Goal: Task Accomplishment & Management: Use online tool/utility

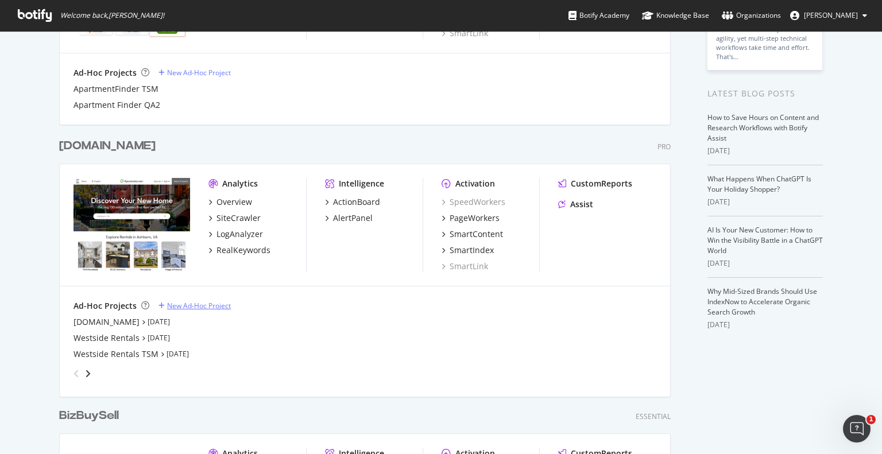
click at [191, 306] on div "New Ad-Hoc Project" at bounding box center [199, 306] width 64 height 10
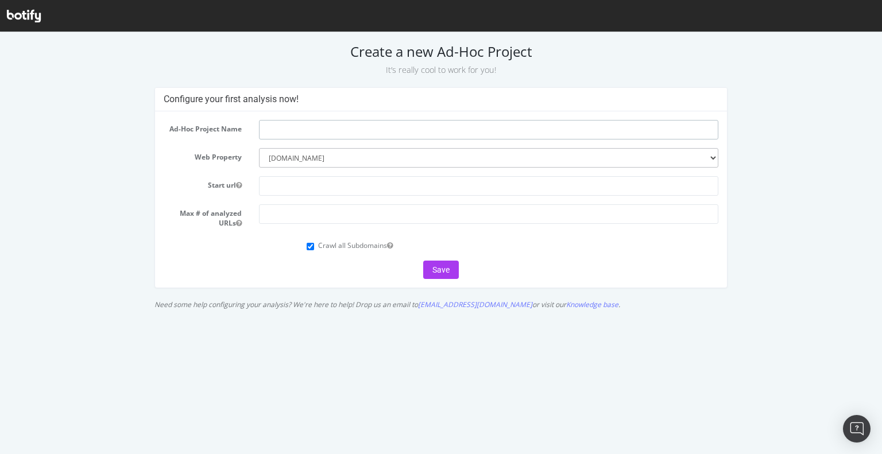
click at [329, 127] on input "text" at bounding box center [489, 130] width 460 height 20
type input "Submarket Canonical Review"
click at [310, 188] on input "text" at bounding box center [489, 186] width 460 height 20
type input "[URL][DOMAIN_NAME]"
click at [284, 217] on input "number" at bounding box center [489, 214] width 460 height 20
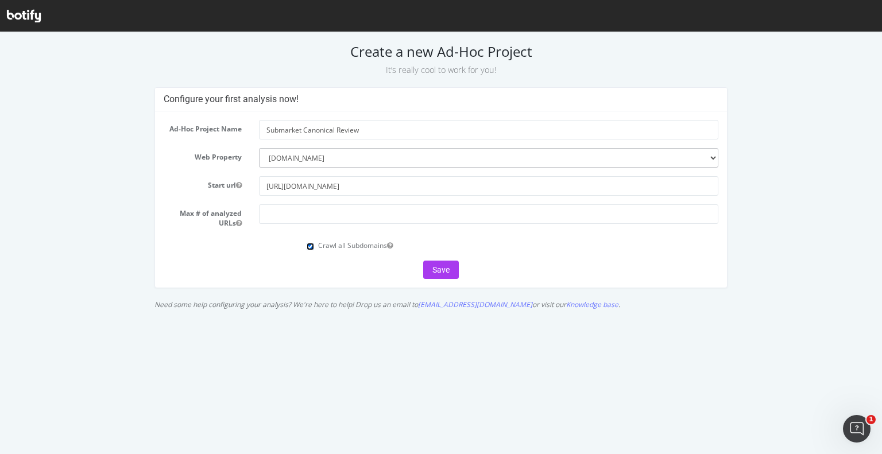
drag, startPoint x: 309, startPoint y: 248, endPoint x: 294, endPoint y: 256, distance: 17.7
click at [307, 249] on input "Crawl all Subdomains" at bounding box center [310, 246] width 7 height 7
checkbox input "false"
click at [271, 257] on form "Ad-Hoc Project Name Submarket Canonical Review Web Property --------- [DOMAIN_N…" at bounding box center [441, 199] width 555 height 159
click at [284, 213] on input "number" at bounding box center [489, 214] width 460 height 20
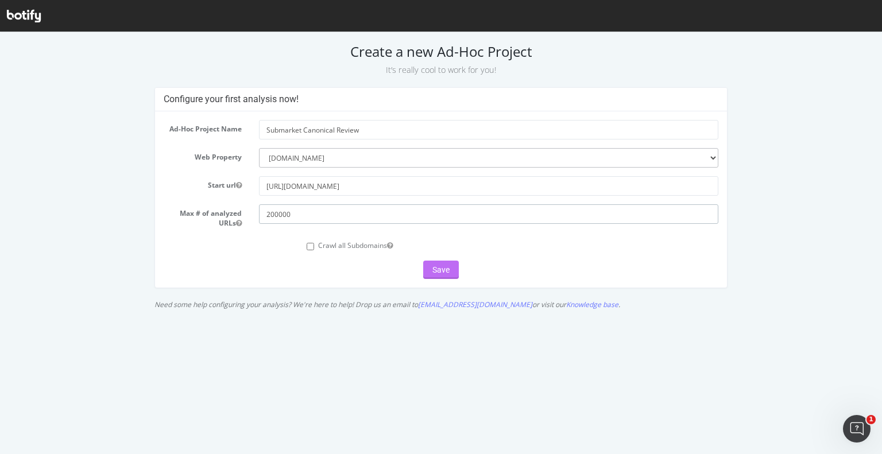
type input "200000"
click at [436, 272] on button "Save" at bounding box center [441, 270] width 36 height 18
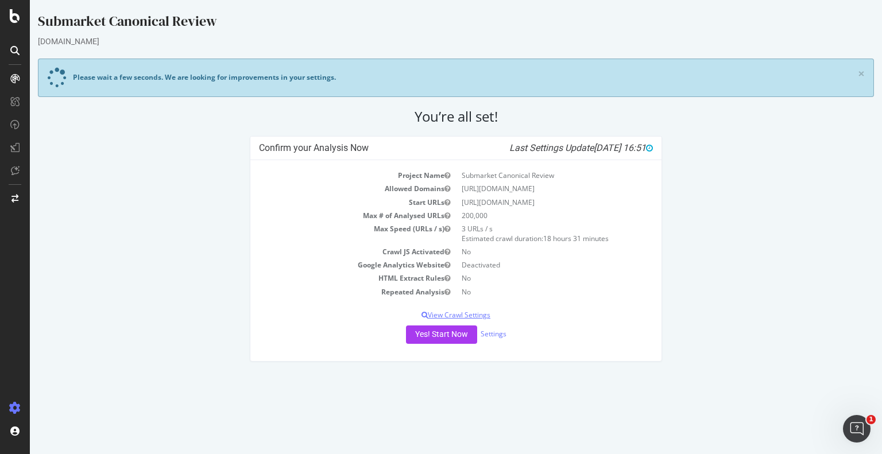
click at [480, 317] on p "View Crawl Settings" at bounding box center [456, 315] width 394 height 10
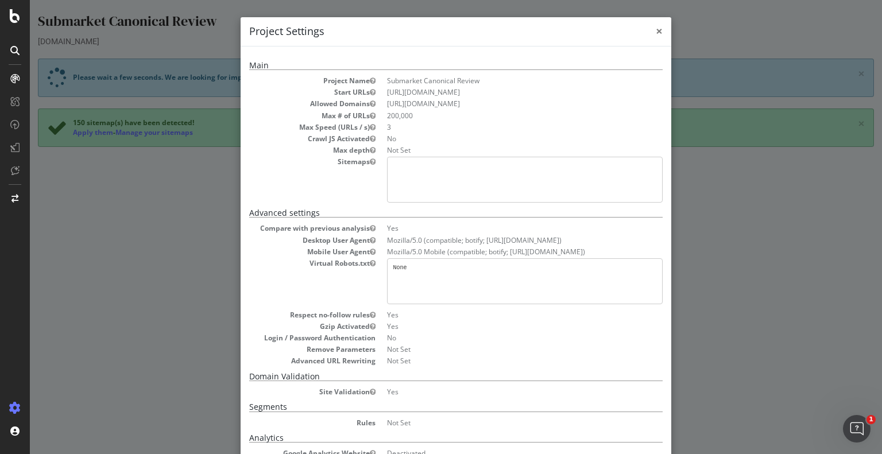
click at [656, 33] on span "×" at bounding box center [659, 31] width 7 height 16
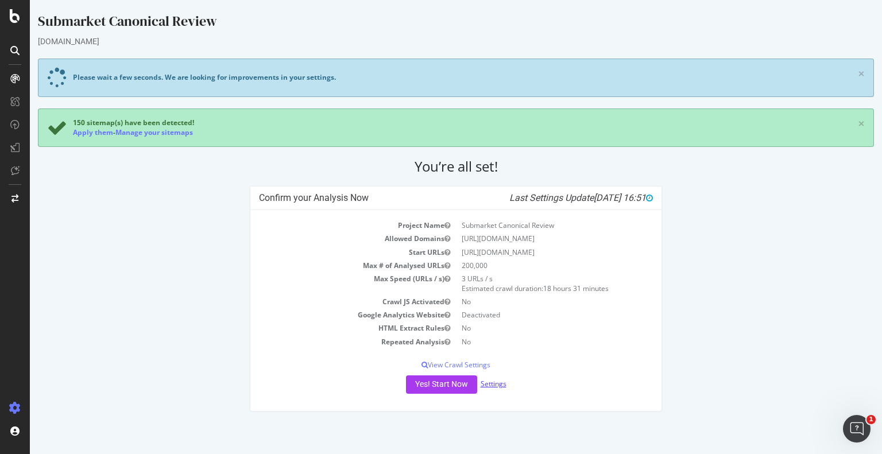
click at [496, 384] on link "Settings" at bounding box center [494, 384] width 26 height 10
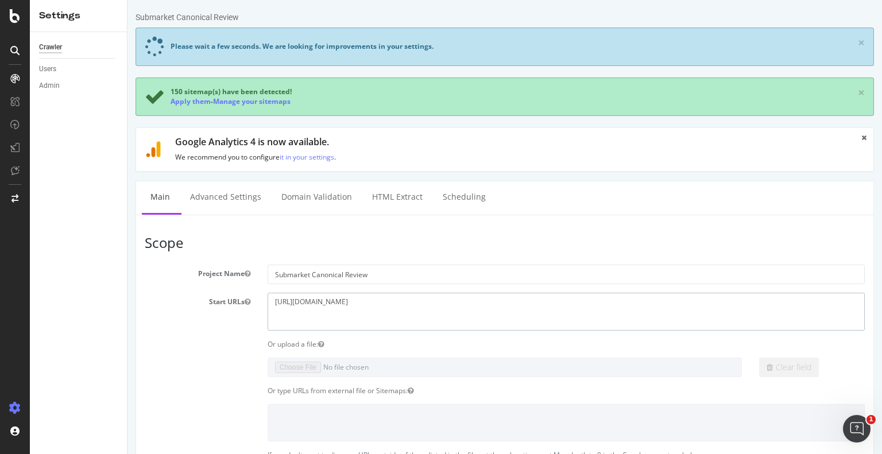
drag, startPoint x: 423, startPoint y: 300, endPoint x: 179, endPoint y: 300, distance: 244.1
click at [179, 300] on div "Start URLs https://www.apartments.com/atlanta-ga/" at bounding box center [504, 311] width 737 height 37
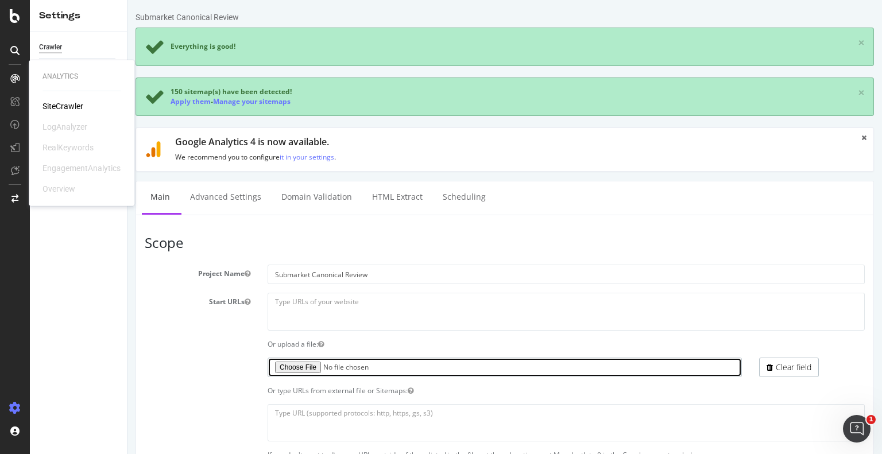
click at [296, 365] on input "file" at bounding box center [505, 368] width 474 height 20
type input "C:\fakepath\Type 15 Submarkets with No GSC Impressions Botify.xlsx"
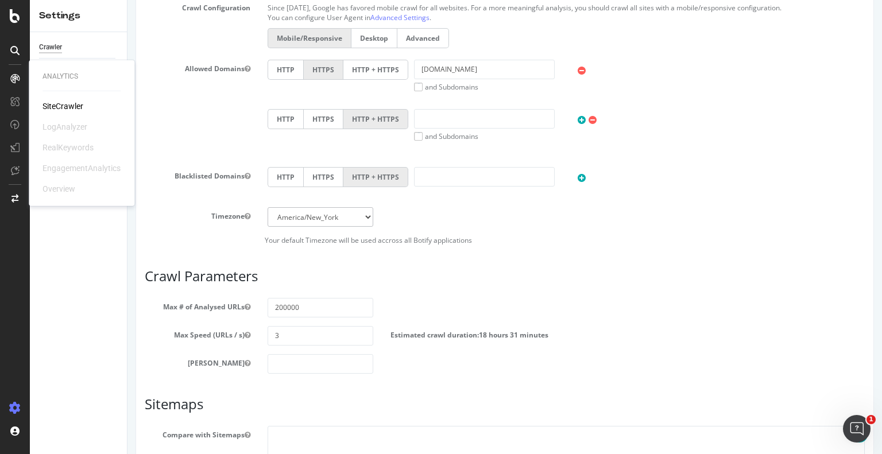
scroll to position [613, 0]
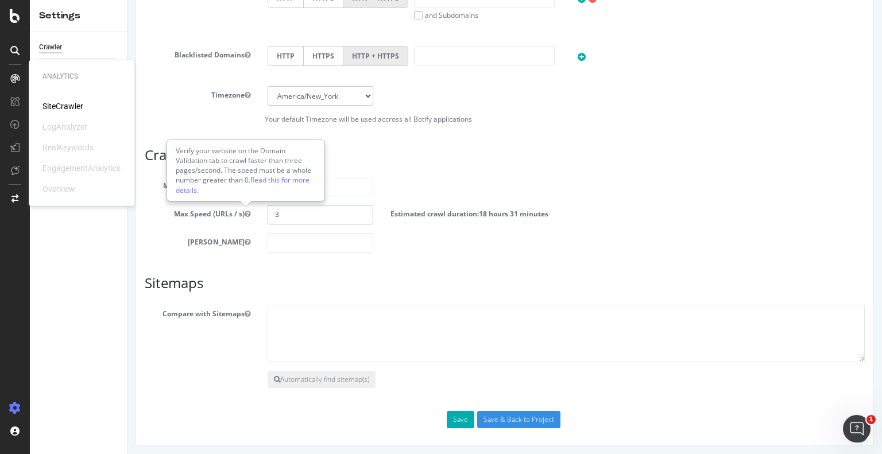
drag, startPoint x: 285, startPoint y: 218, endPoint x: 242, endPoint y: 218, distance: 42.5
click at [246, 214] on div "Max Speed (URLs / s) 3 Estimated crawl duration: 18 hours 31 minutes" at bounding box center [504, 215] width 737 height 20
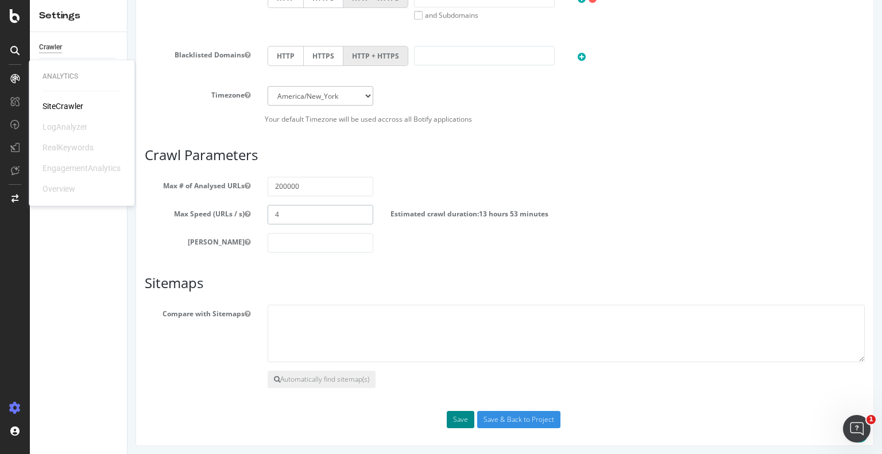
type input "4"
click at [454, 419] on button "Save" at bounding box center [461, 419] width 28 height 17
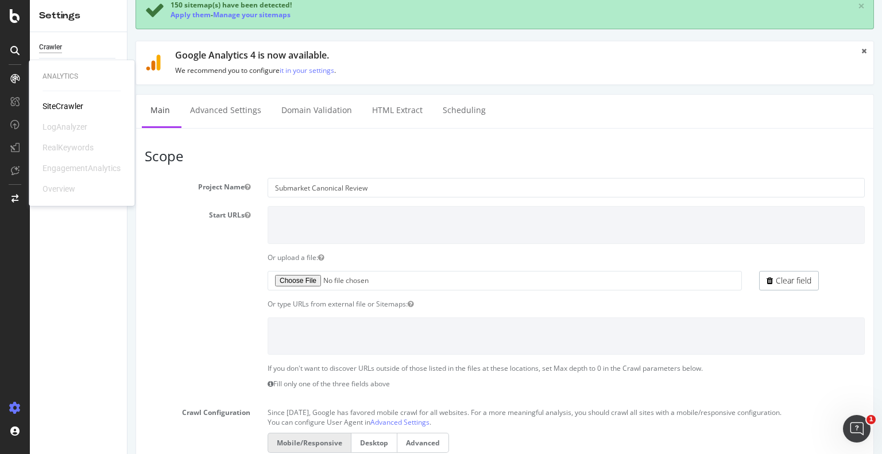
scroll to position [0, 0]
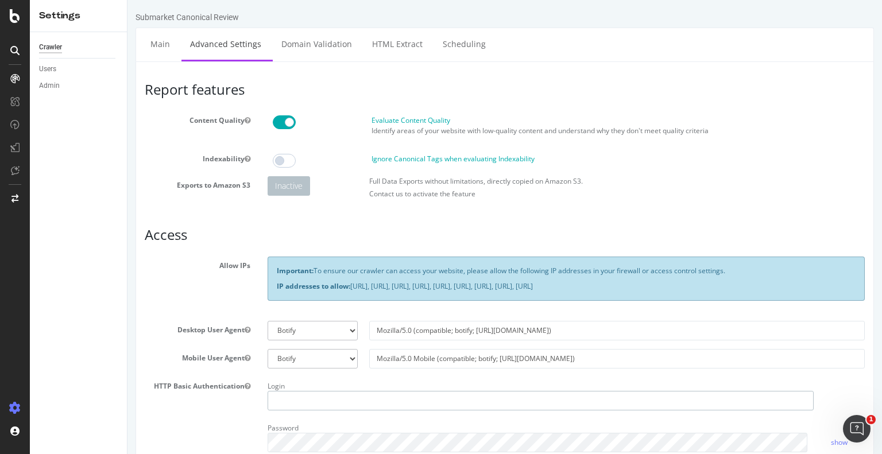
type input "charkins404"
click at [289, 163] on span at bounding box center [284, 161] width 23 height 14
click at [275, 126] on span at bounding box center [284, 122] width 23 height 14
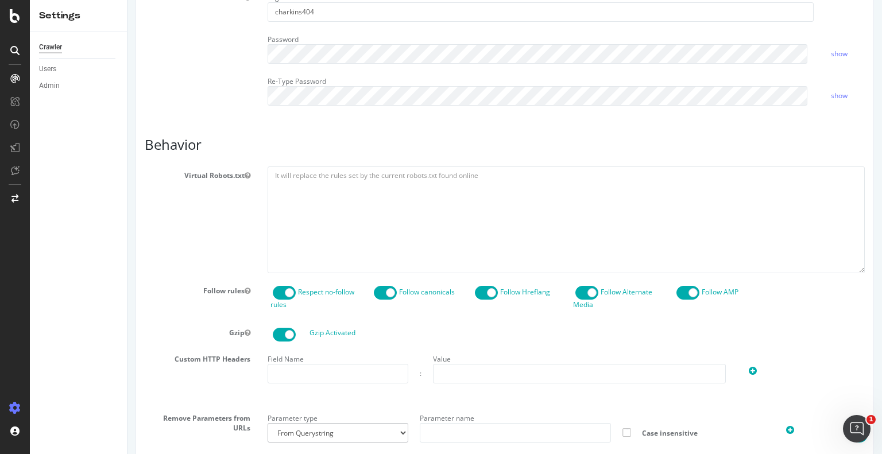
scroll to position [402, 0]
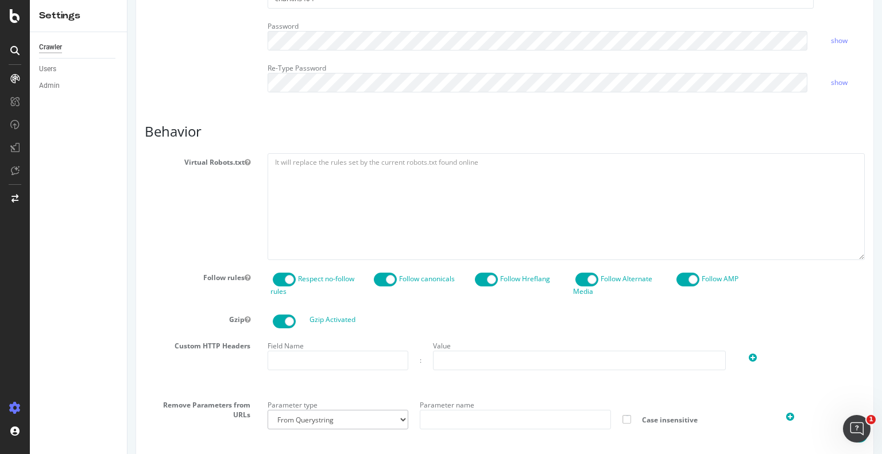
click at [377, 278] on span at bounding box center [385, 280] width 23 height 14
click at [477, 279] on span at bounding box center [486, 280] width 23 height 14
click at [581, 280] on span at bounding box center [587, 280] width 23 height 14
click at [677, 280] on span at bounding box center [688, 280] width 23 height 14
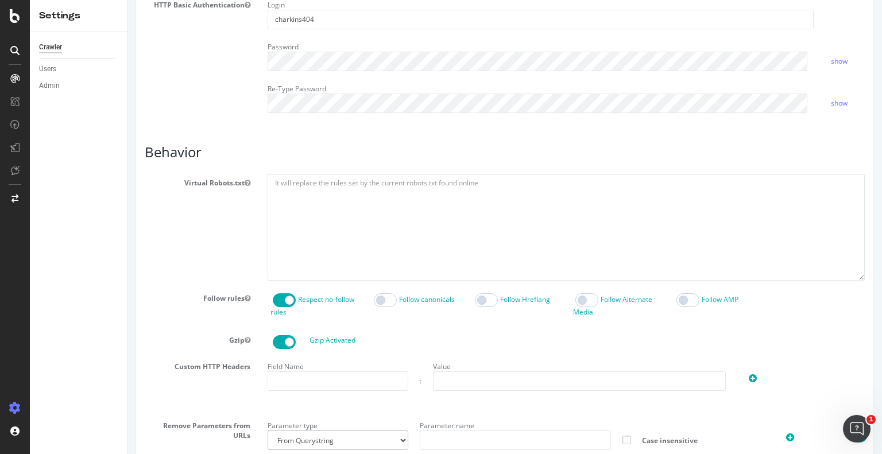
scroll to position [558, 0]
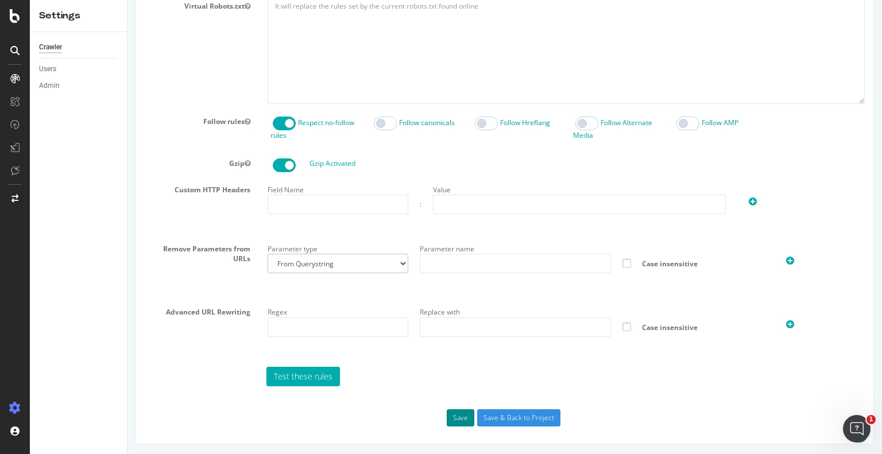
click at [457, 421] on button "Save" at bounding box center [461, 418] width 28 height 17
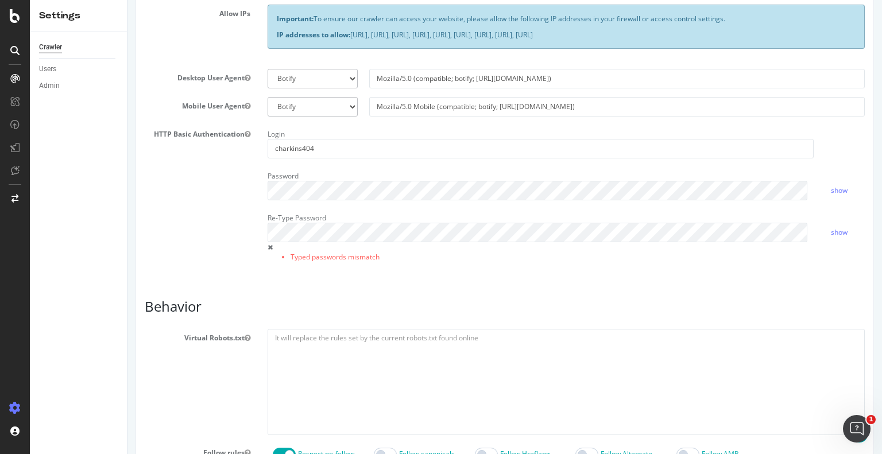
scroll to position [230, 0]
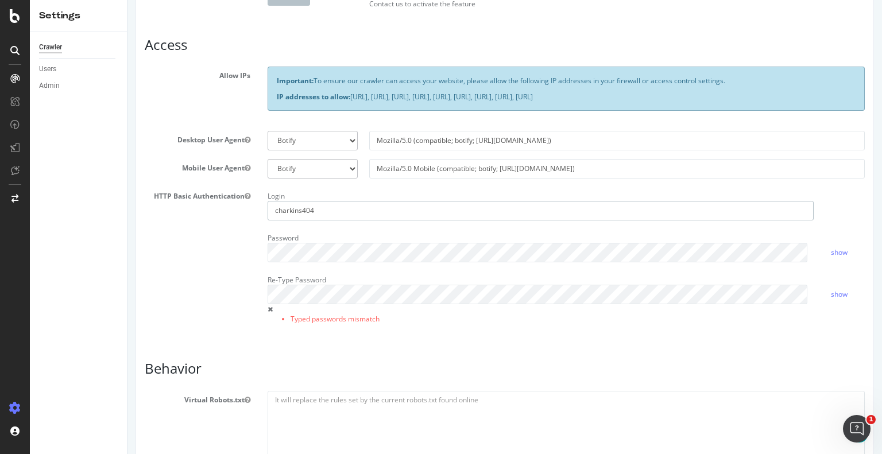
drag, startPoint x: 341, startPoint y: 208, endPoint x: 190, endPoint y: 207, distance: 151.1
click at [190, 207] on div "HTTP Basic Authentication Login charkins404 Password show Re-Type Password Type…" at bounding box center [504, 263] width 737 height 152
click at [259, 240] on div "Password" at bounding box center [540, 245] width 563 height 33
click at [188, 266] on div "HTTP Basic Authentication Login Password show Re-Type Password Typed passwords …" at bounding box center [504, 263] width 737 height 152
click at [186, 263] on div "HTTP Basic Authentication Login Password show Re-Type Password Typed passwords …" at bounding box center [504, 263] width 737 height 152
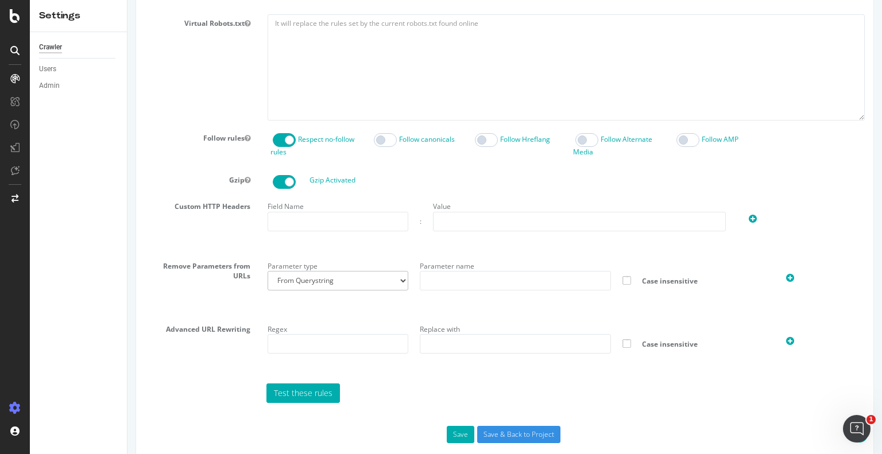
scroll to position [623, 0]
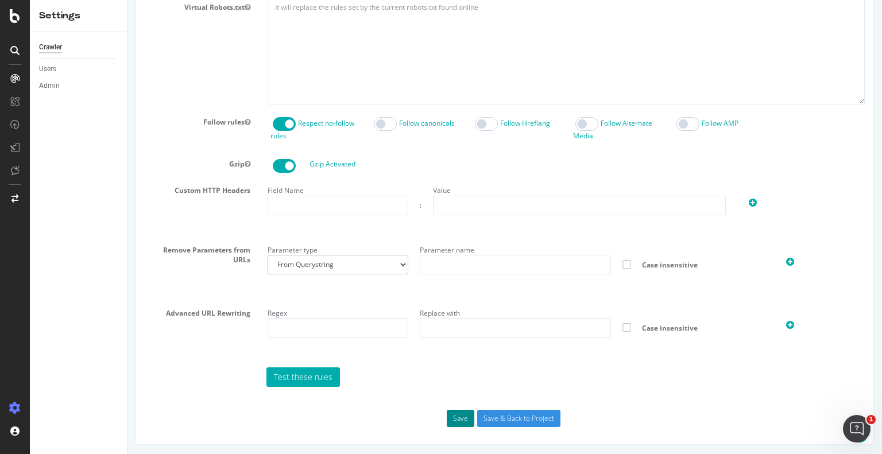
click at [459, 415] on button "Save" at bounding box center [461, 418] width 28 height 17
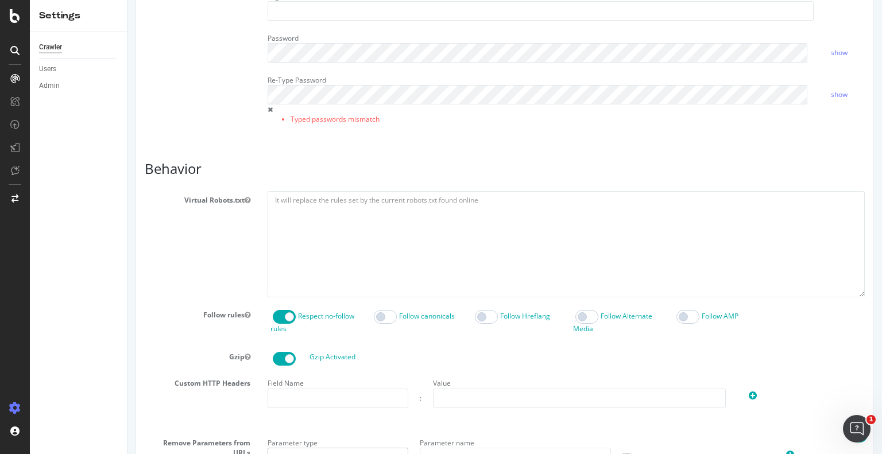
drag, startPoint x: 218, startPoint y: 103, endPoint x: 218, endPoint y: 110, distance: 6.3
click at [218, 103] on div "HTTP Basic Authentication Login Password show Re-Type Password Typed passwords …" at bounding box center [504, 63] width 737 height 152
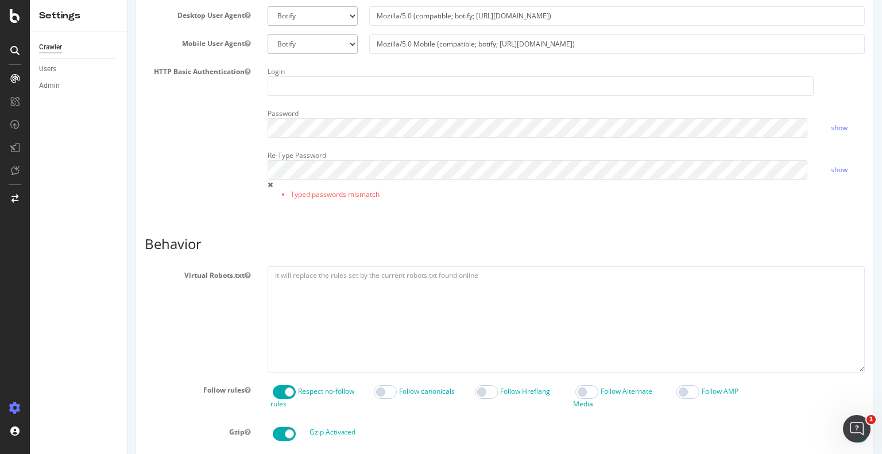
scroll to position [257, 0]
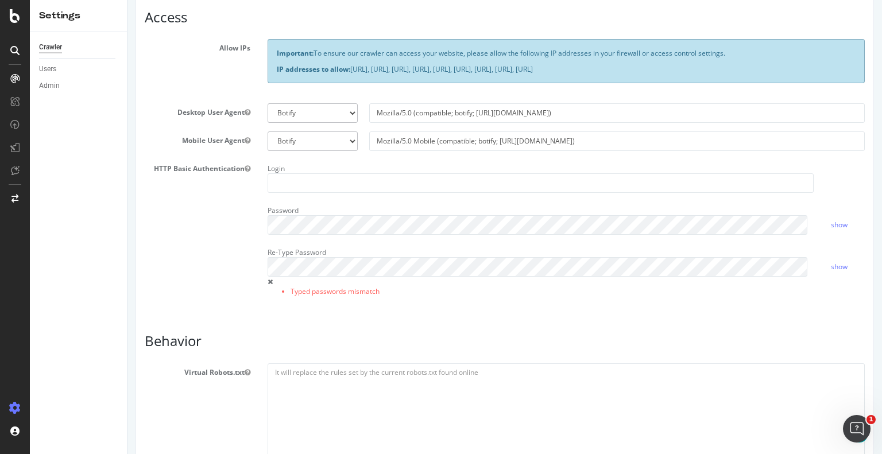
click at [179, 222] on div "HTTP Basic Authentication Login Password show Re-Type Password Typed passwords …" at bounding box center [504, 236] width 737 height 152
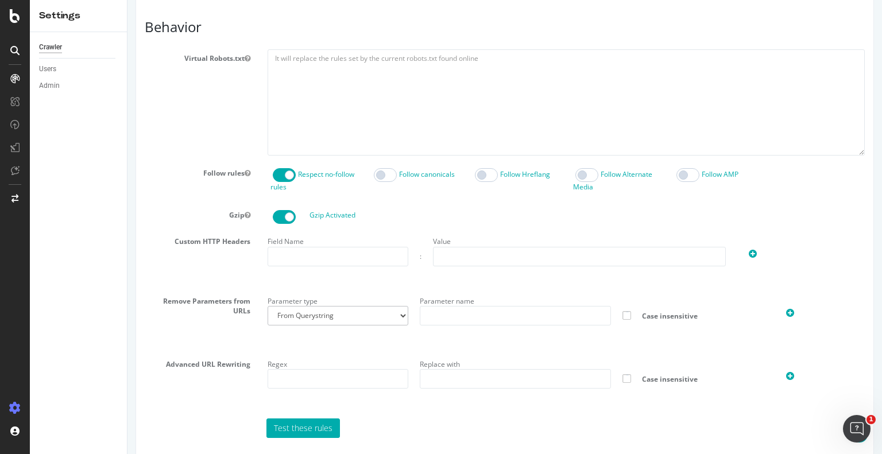
scroll to position [623, 0]
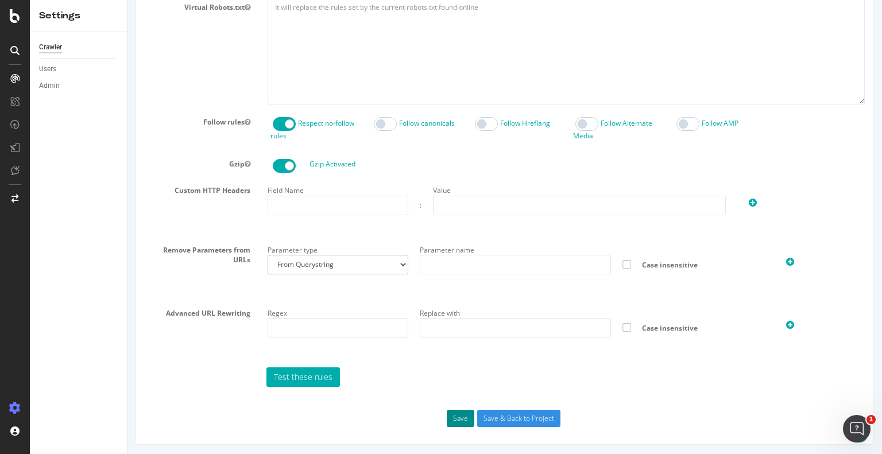
click at [455, 419] on button "Save" at bounding box center [461, 418] width 28 height 17
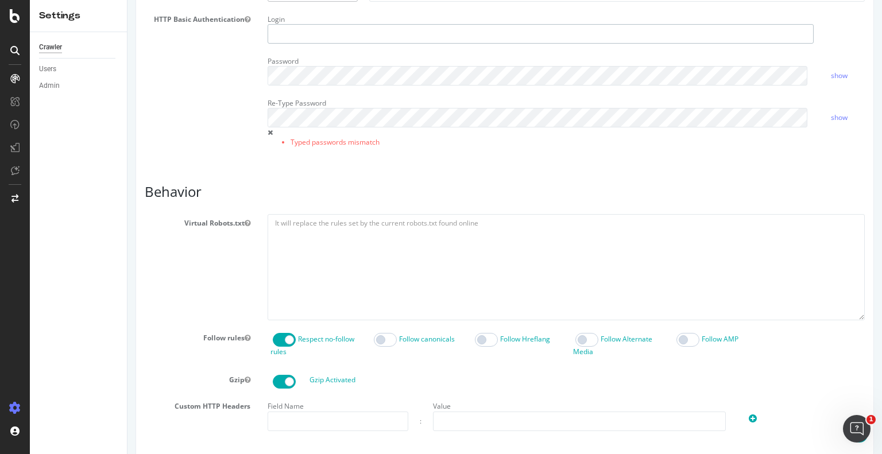
scroll to position [200, 0]
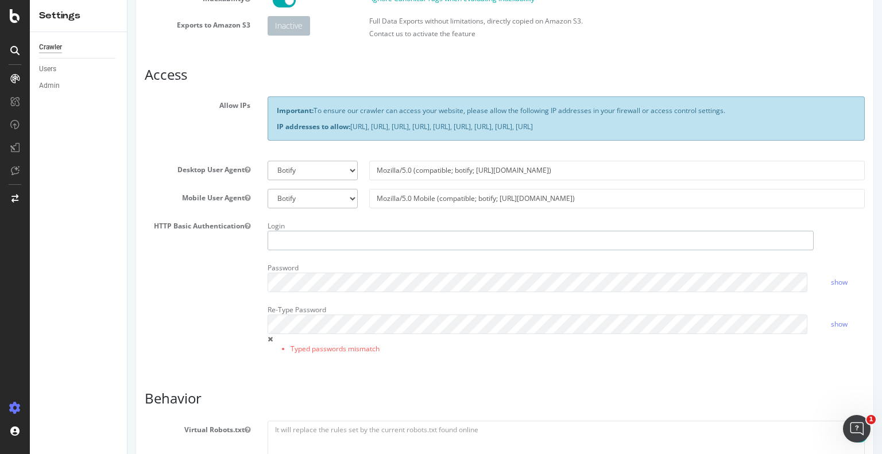
click at [299, 238] on input "text" at bounding box center [541, 241] width 546 height 20
type input "charkins404"
click at [831, 277] on link "show" at bounding box center [839, 282] width 17 height 10
click at [831, 280] on link "hide" at bounding box center [838, 282] width 14 height 10
click at [476, 240] on input "charkins404" at bounding box center [541, 241] width 546 height 20
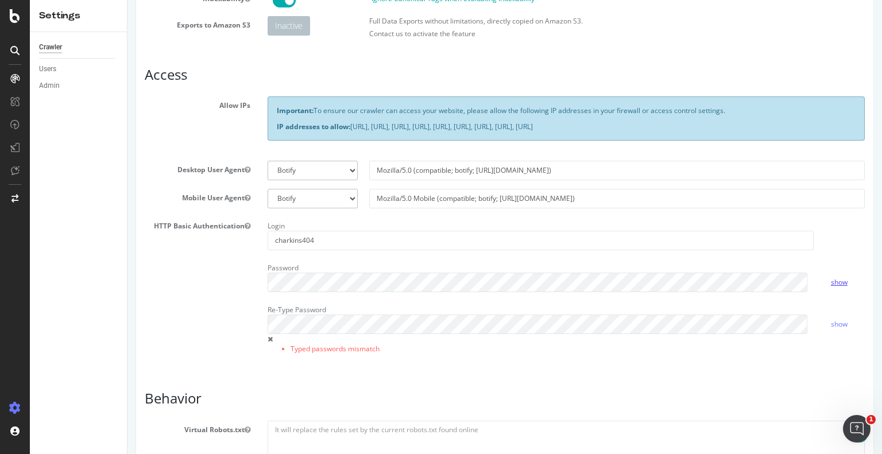
click at [831, 282] on link "show" at bounding box center [839, 282] width 17 height 10
click at [168, 315] on div "HTTP Basic Authentication Login charkins404 Password hide Re-Type Password Type…" at bounding box center [504, 293] width 737 height 152
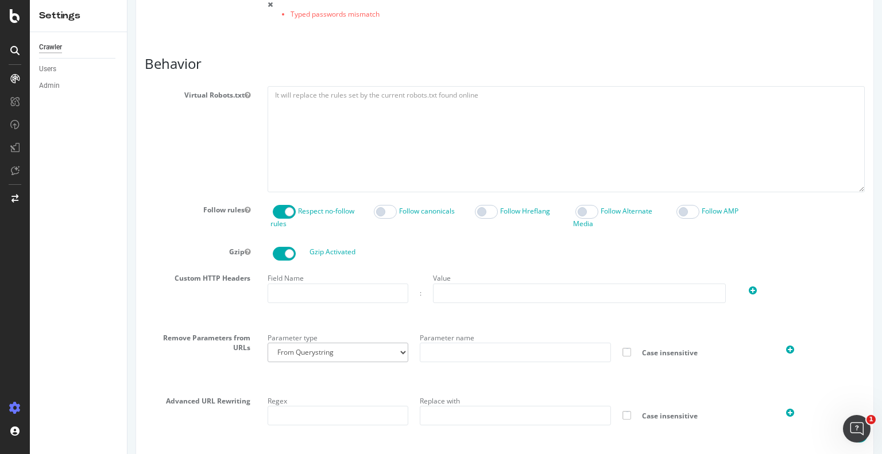
scroll to position [623, 0]
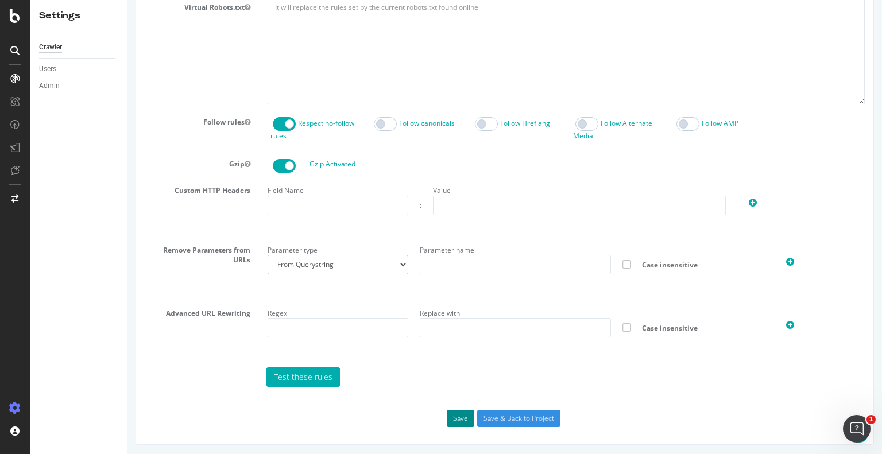
click at [457, 418] on button "Save" at bounding box center [461, 418] width 28 height 17
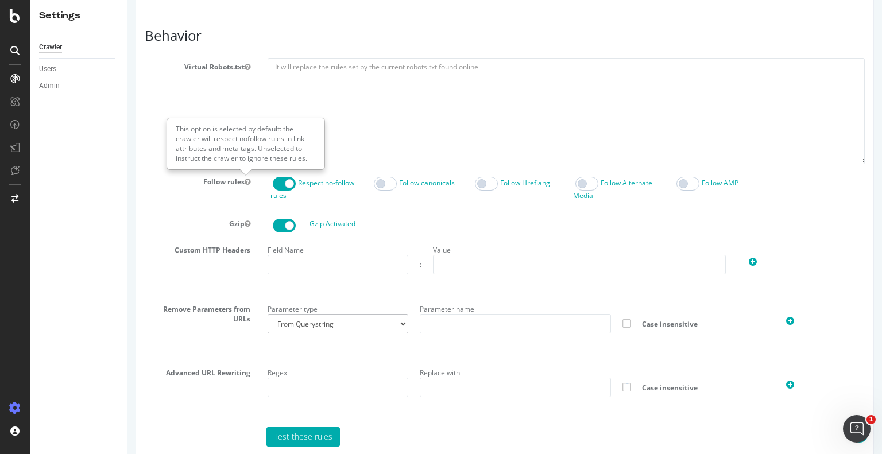
scroll to position [647, 0]
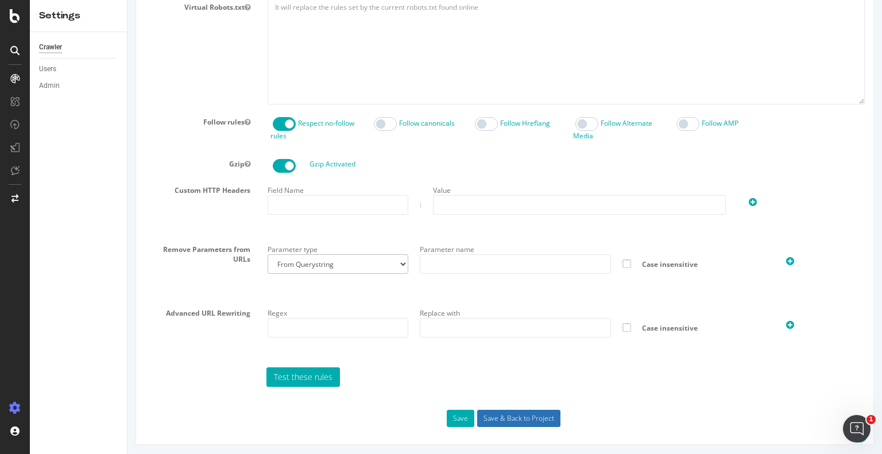
click at [496, 414] on input "Save & Back to Project" at bounding box center [518, 418] width 83 height 17
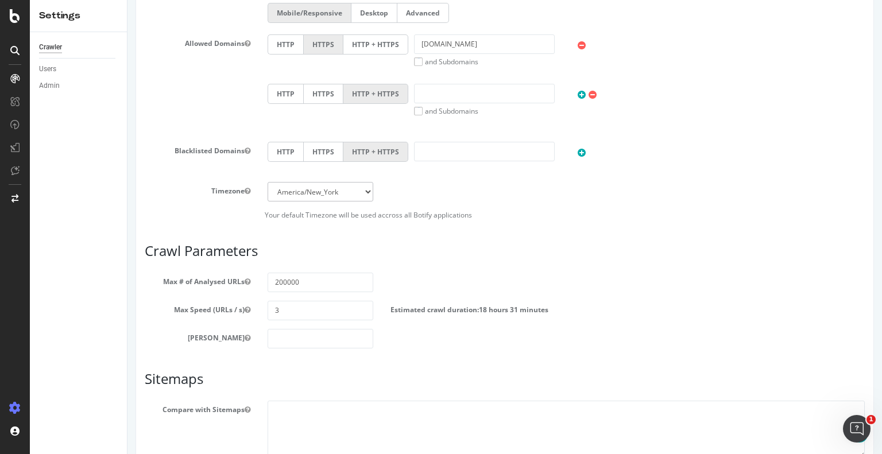
scroll to position [567, 0]
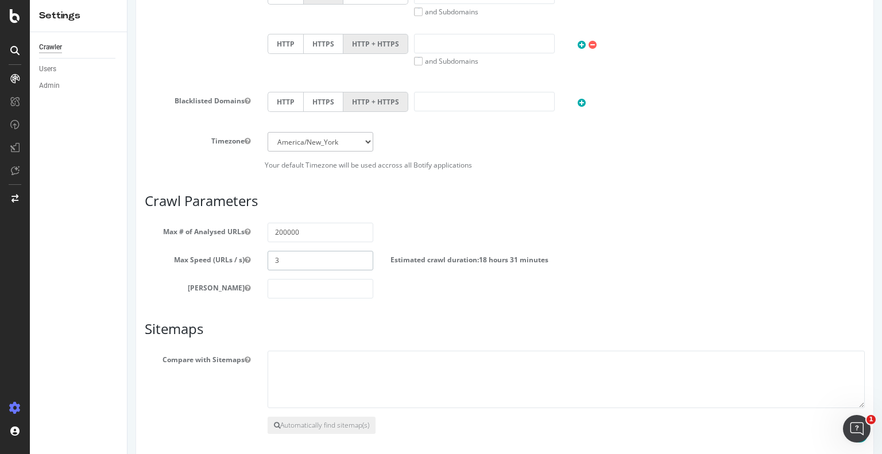
drag, startPoint x: 283, startPoint y: 257, endPoint x: 254, endPoint y: 257, distance: 28.7
click at [256, 255] on div "Max Speed (URLs / s) 3 Estimated crawl duration: 18 hours 31 minutes" at bounding box center [504, 261] width 737 height 20
type input "4"
click at [136, 299] on div "Scope Project Name Submarket Canonical Review Start URLs https://www.apartments…" at bounding box center [505, 70] width 739 height 844
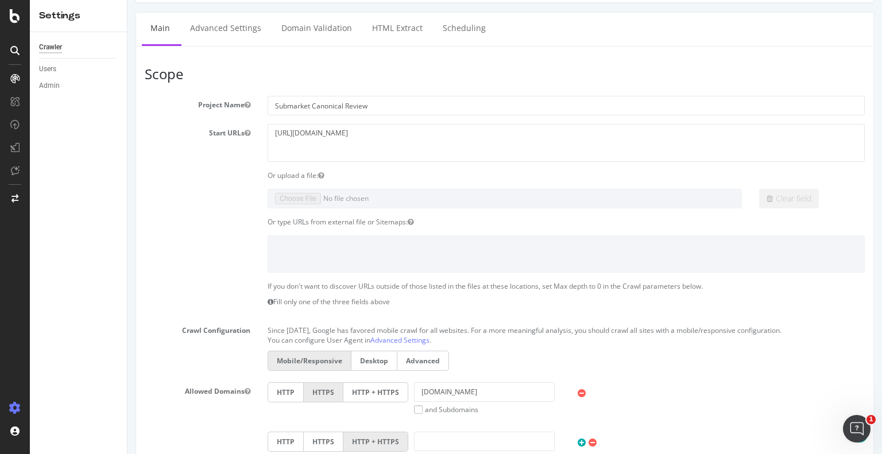
scroll to position [96, 0]
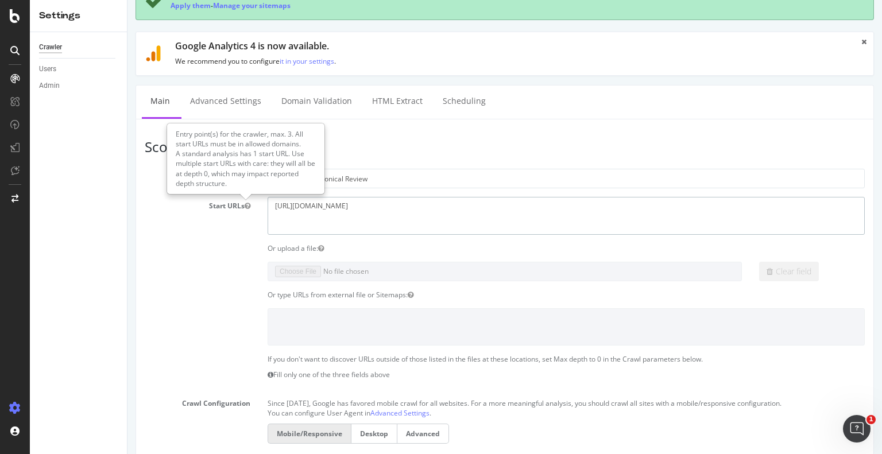
drag, startPoint x: 424, startPoint y: 204, endPoint x: 227, endPoint y: 208, distance: 197.6
click at [227, 208] on div "Start URLs https://www.apartments.com/atlanta-ga/" at bounding box center [504, 215] width 737 height 37
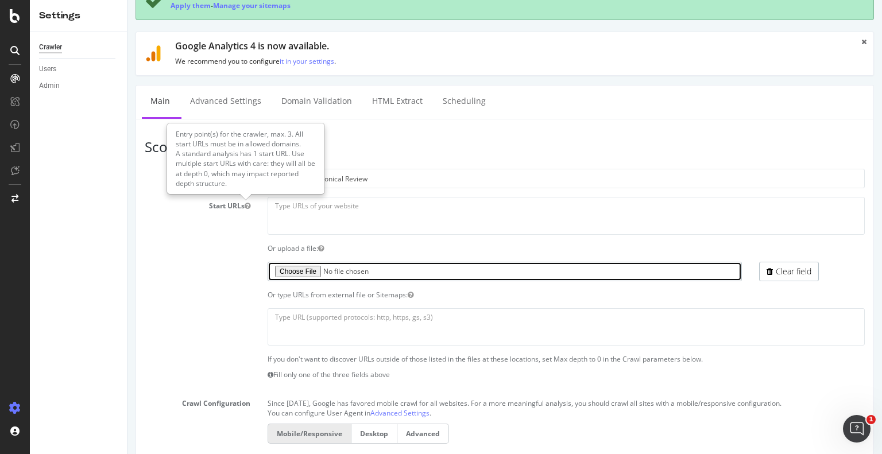
click at [302, 271] on input "file" at bounding box center [505, 272] width 474 height 20
type input "C:\fakepath\Type 15 Submarkets with No GSC Impressions Botify.xlsx"
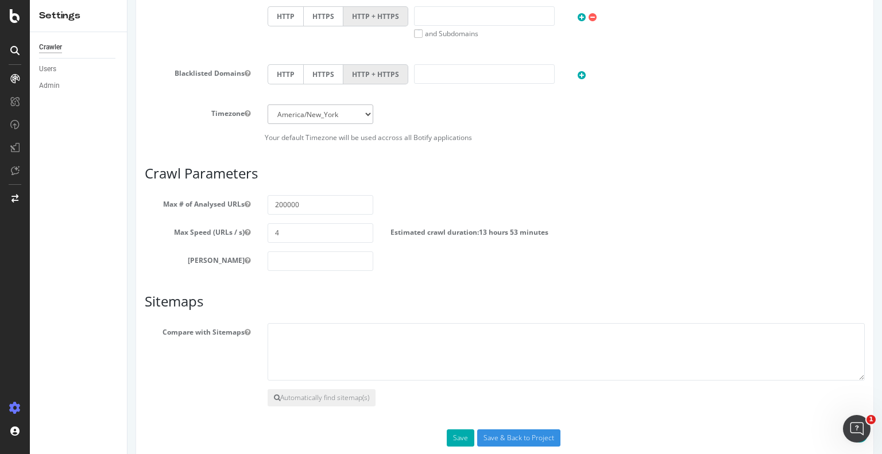
scroll to position [613, 0]
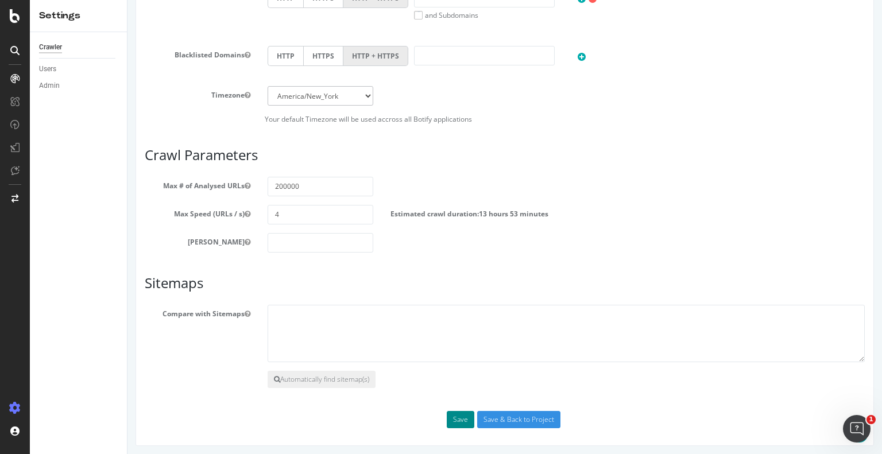
click at [453, 419] on button "Save" at bounding box center [461, 419] width 28 height 17
click at [457, 421] on div "Save Save & Back to Project" at bounding box center [504, 419] width 737 height 17
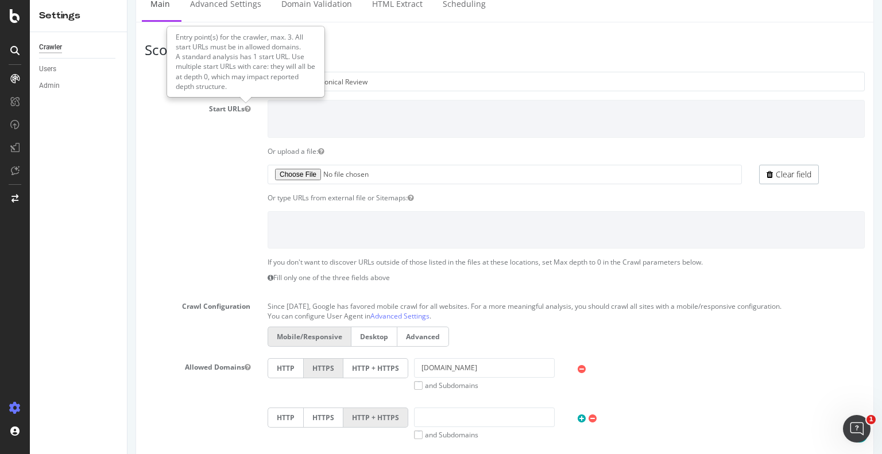
scroll to position [96, 0]
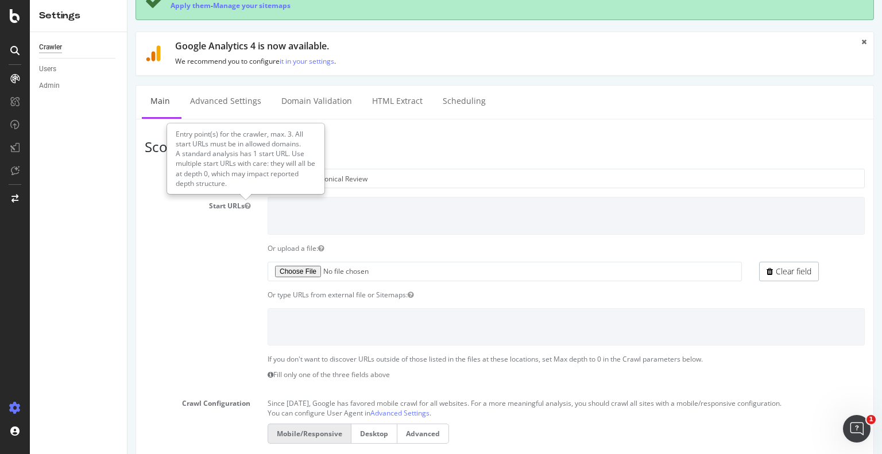
click at [188, 298] on div "Or type URLs from external file or Sitemaps:" at bounding box center [504, 295] width 737 height 10
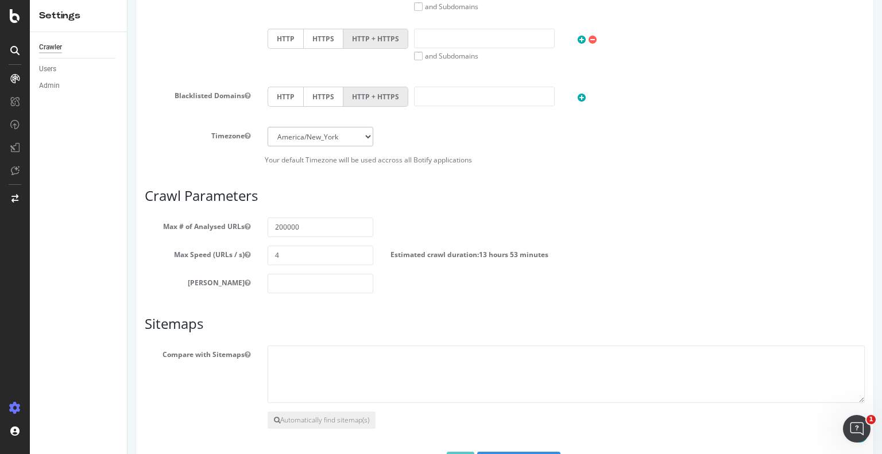
scroll to position [613, 0]
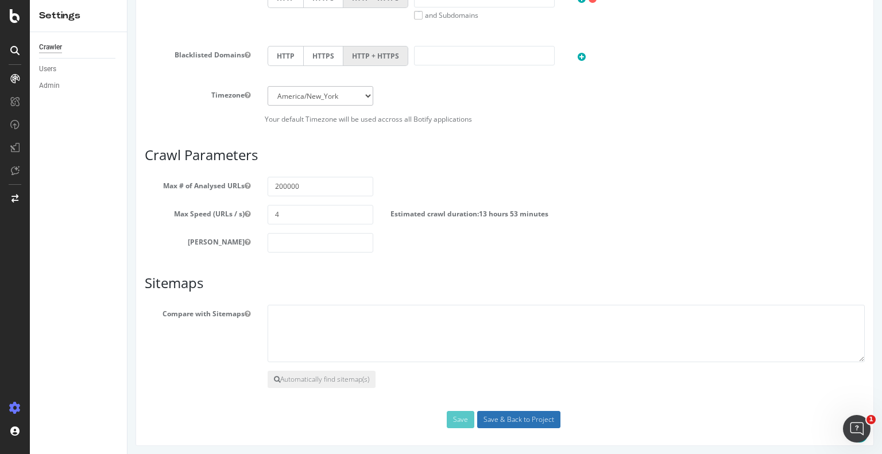
click at [523, 416] on input "Save & Back to Project" at bounding box center [518, 419] width 83 height 17
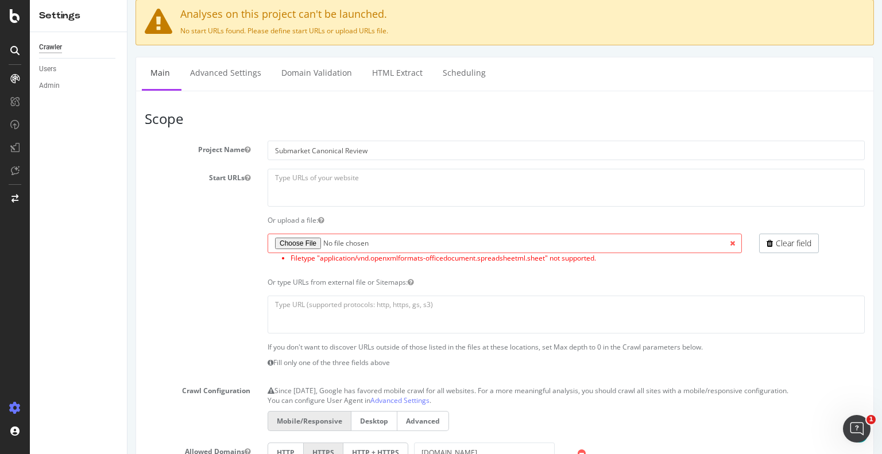
scroll to position [172, 0]
drag, startPoint x: 248, startPoint y: 258, endPoint x: 240, endPoint y: 276, distance: 19.8
click at [247, 260] on div "Filetype "application/vnd.openxmlformats-officedocument.spreadsheetml.sheet" no…" at bounding box center [504, 250] width 737 height 35
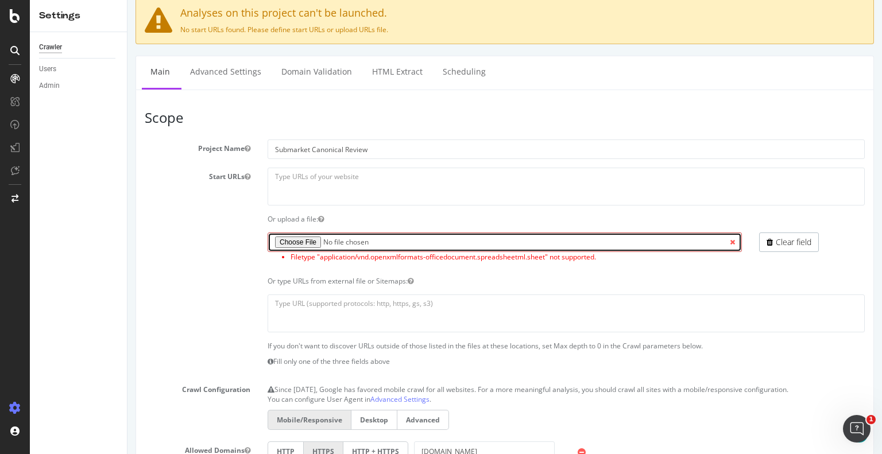
click at [294, 243] on input "file" at bounding box center [505, 243] width 474 height 20
type input "C:\fakepath\type 15 urls to crawl no gsc impressions botify.txt"
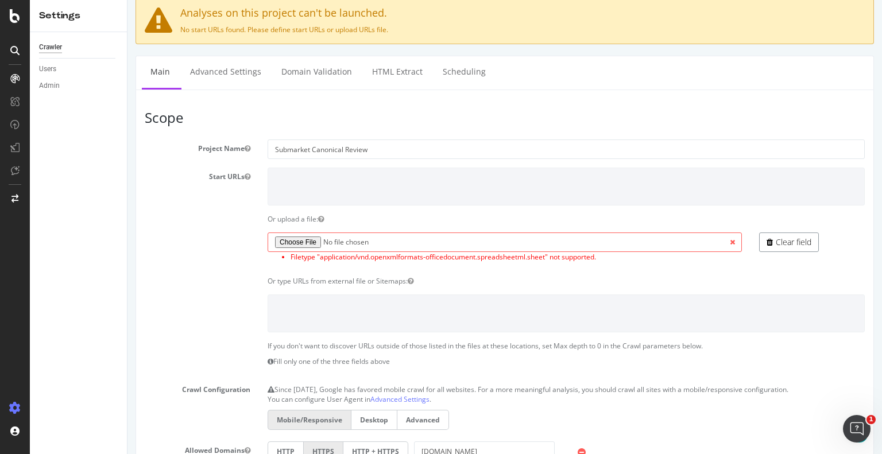
click at [793, 242] on link "Clear field" at bounding box center [789, 243] width 60 height 20
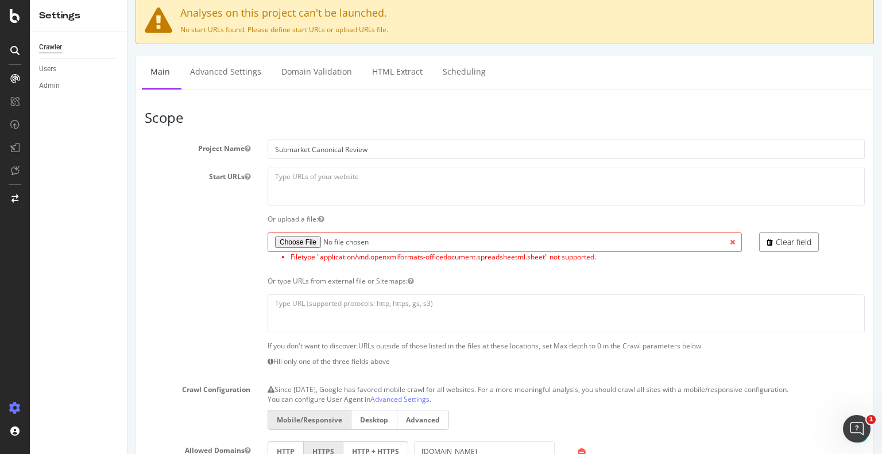
click at [788, 244] on link "Clear field" at bounding box center [789, 243] width 60 height 20
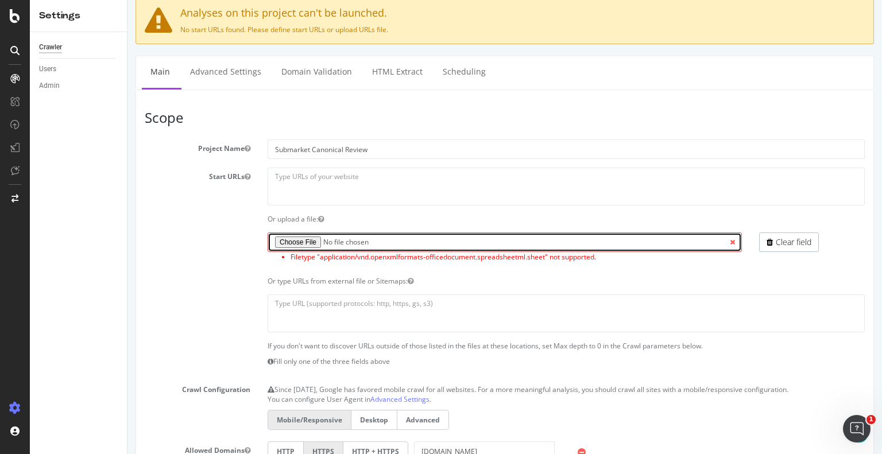
click at [305, 238] on input "file" at bounding box center [505, 243] width 474 height 20
type input "C:\fakepath\type 15 urls to crawl no gsc impressions botify.txt"
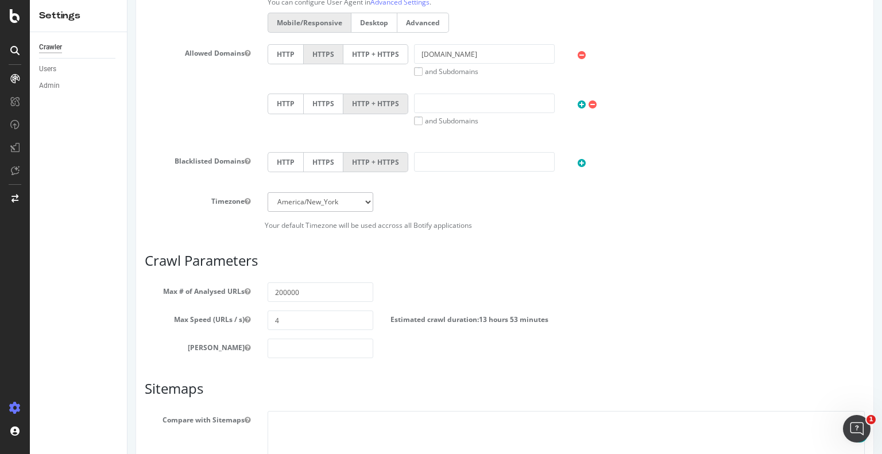
scroll to position [574, 0]
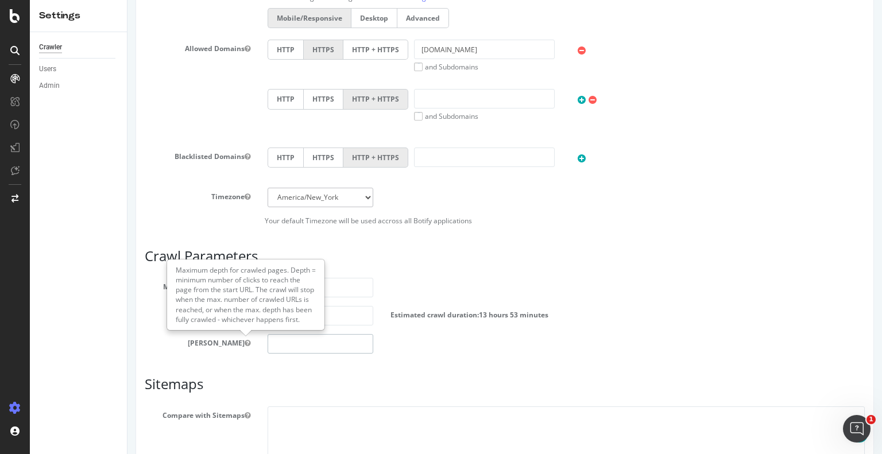
click at [289, 343] on input "number" at bounding box center [321, 344] width 106 height 20
type input "0"
click at [458, 373] on div "Scope Project Name Submarket Canonical Review Start URLs Or upload a file: File…" at bounding box center [505, 118] width 720 height 821
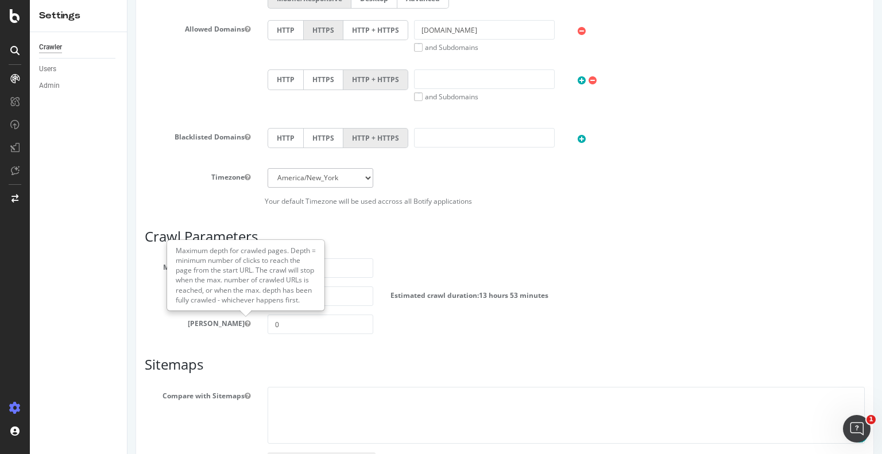
scroll to position [675, 0]
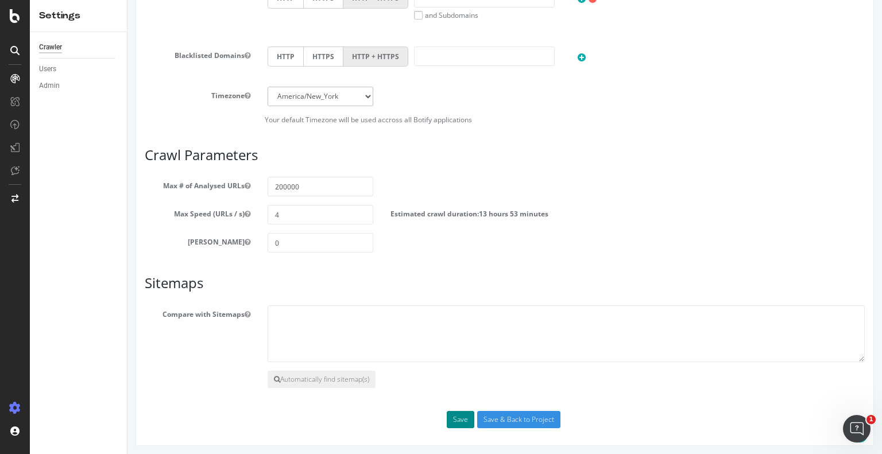
click at [462, 418] on button "Save" at bounding box center [461, 419] width 28 height 17
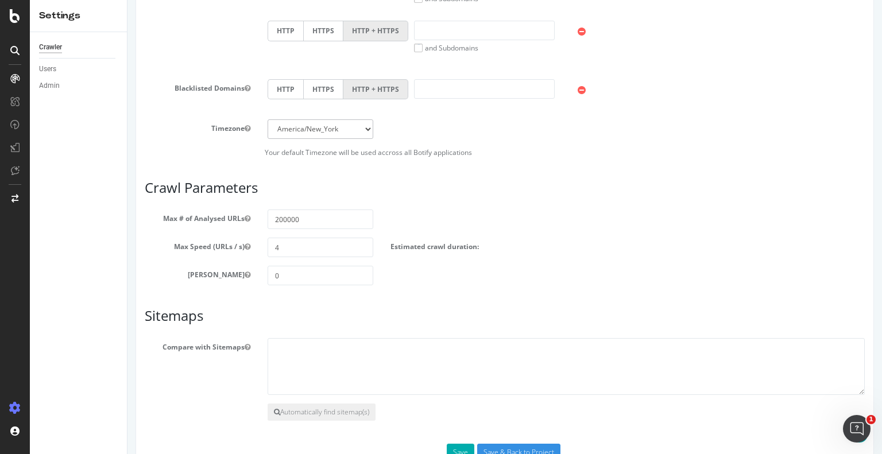
scroll to position [607, 0]
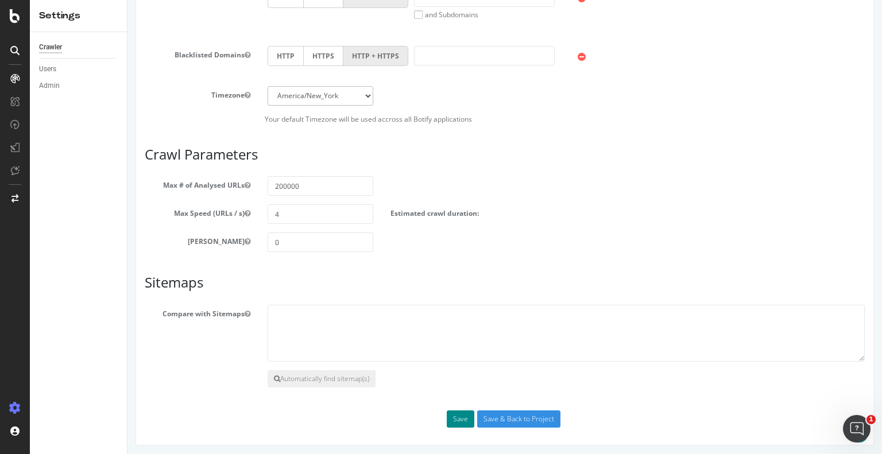
click at [455, 420] on button "Save" at bounding box center [461, 419] width 28 height 17
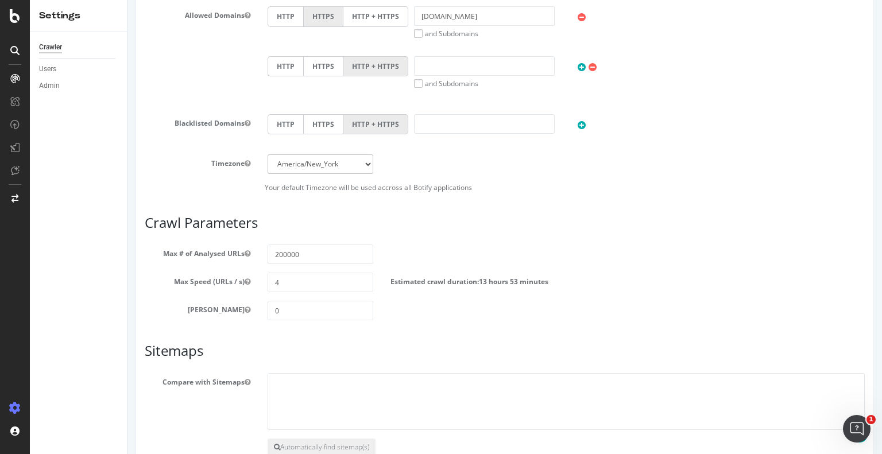
scroll to position [658, 0]
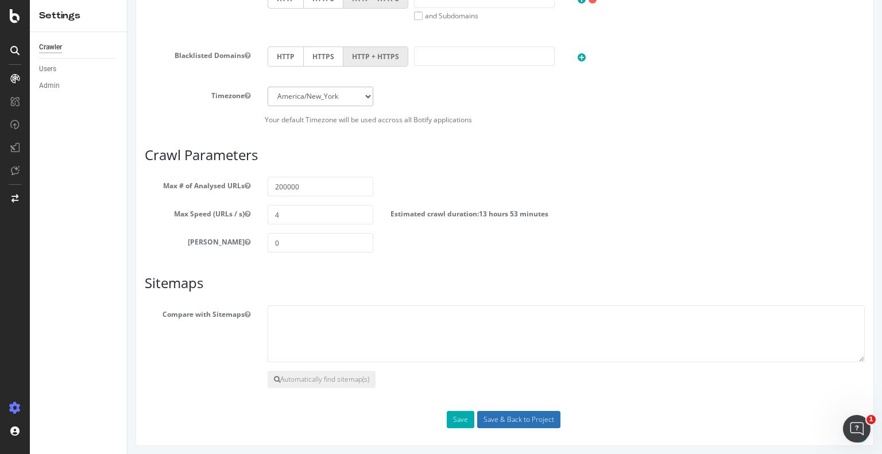
click at [518, 419] on input "Save & Back to Project" at bounding box center [518, 419] width 83 height 17
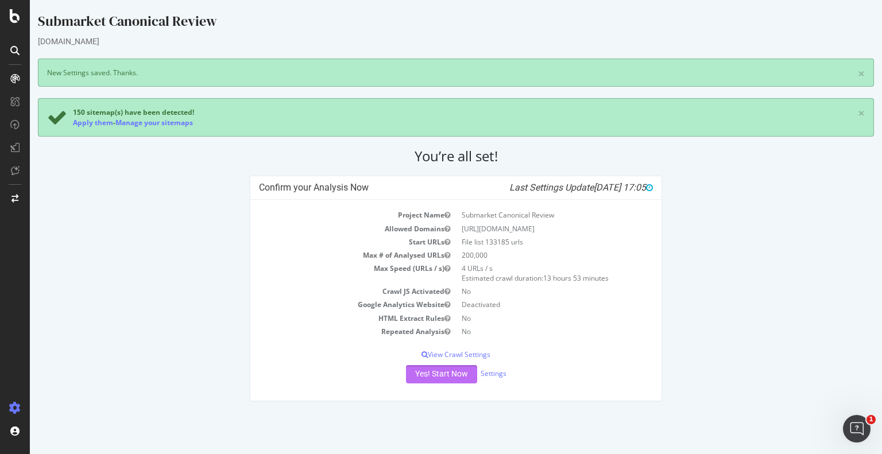
click at [450, 374] on button "Yes! Start Now" at bounding box center [441, 374] width 71 height 18
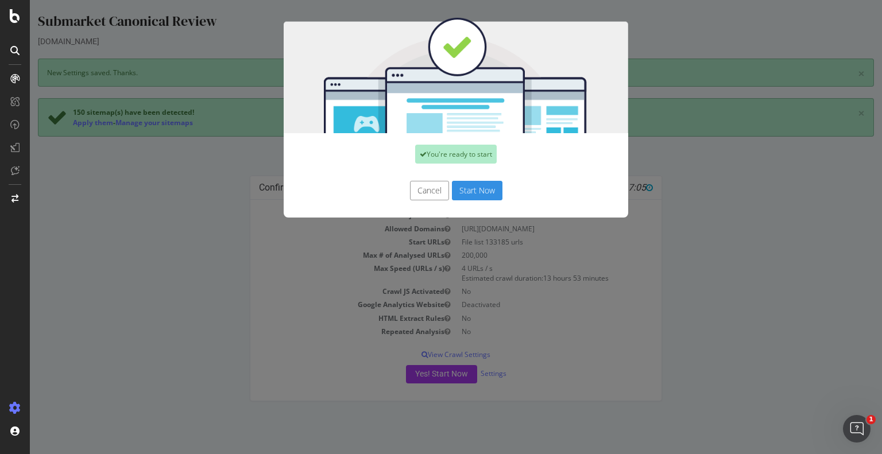
click at [476, 191] on button "Start Now" at bounding box center [477, 191] width 51 height 20
